Goal: Find specific page/section: Find specific page/section

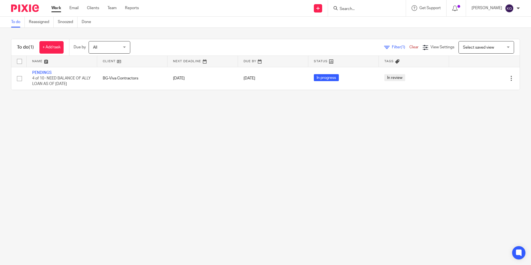
click at [354, 11] on input "Search" at bounding box center [364, 9] width 50 height 5
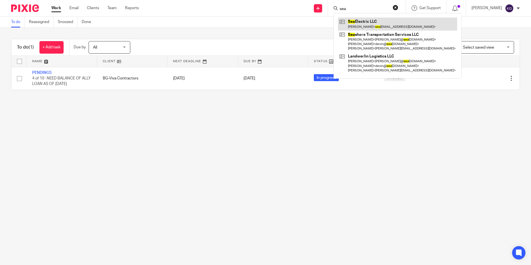
type input "sea"
click at [364, 27] on link at bounding box center [397, 23] width 119 height 13
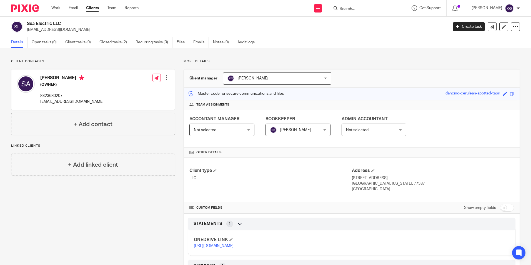
click at [210, 248] on p "[URL][DOMAIN_NAME]" at bounding box center [273, 246] width 158 height 6
click at [213, 248] on link "[URL][DOMAIN_NAME]" at bounding box center [214, 246] width 40 height 4
